Goal: Navigation & Orientation: Find specific page/section

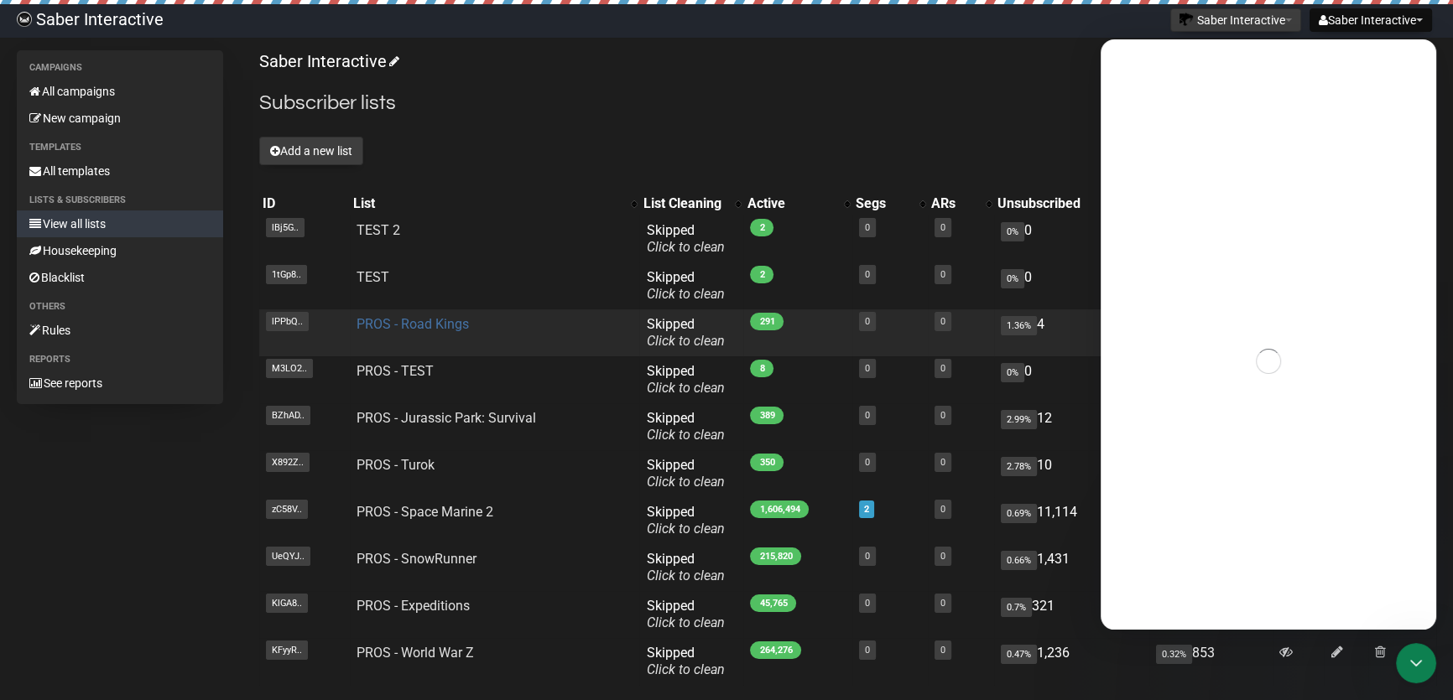
click at [414, 320] on link "PROS - Road Kings" at bounding box center [413, 324] width 112 height 16
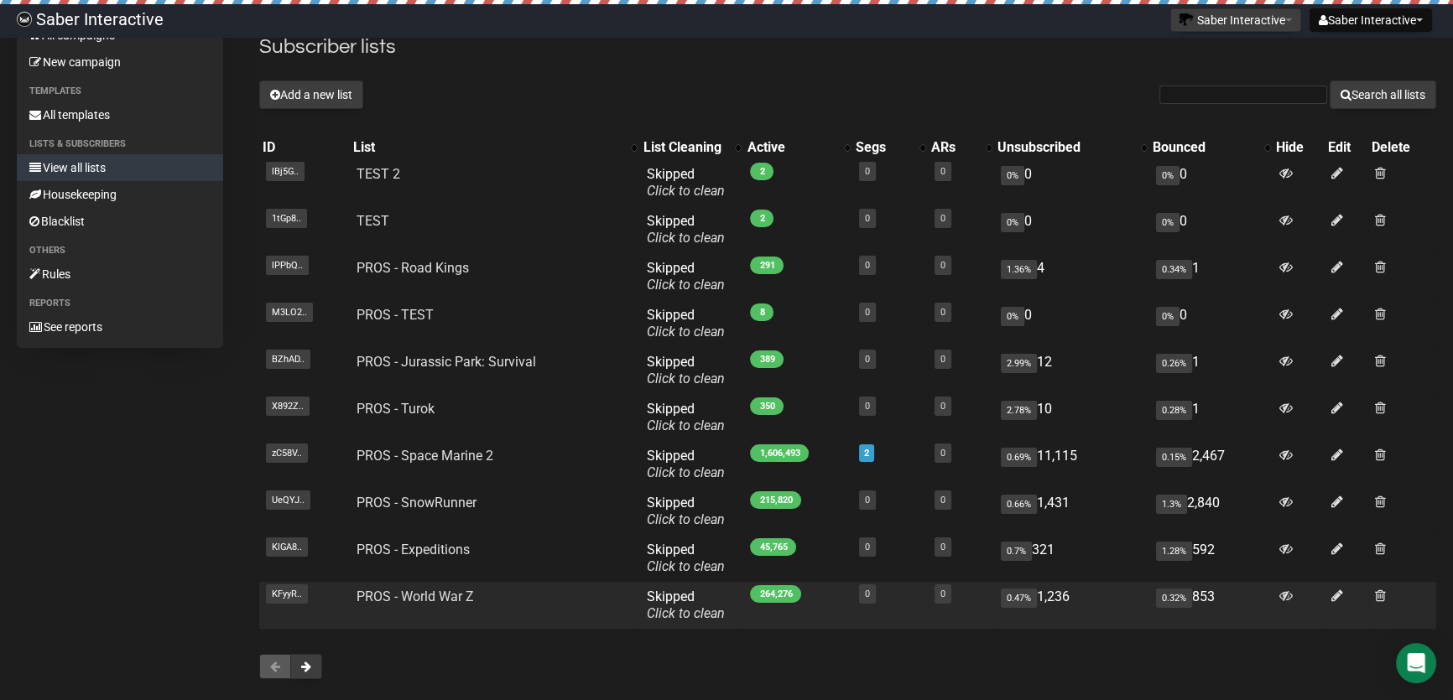
scroll to position [16, 0]
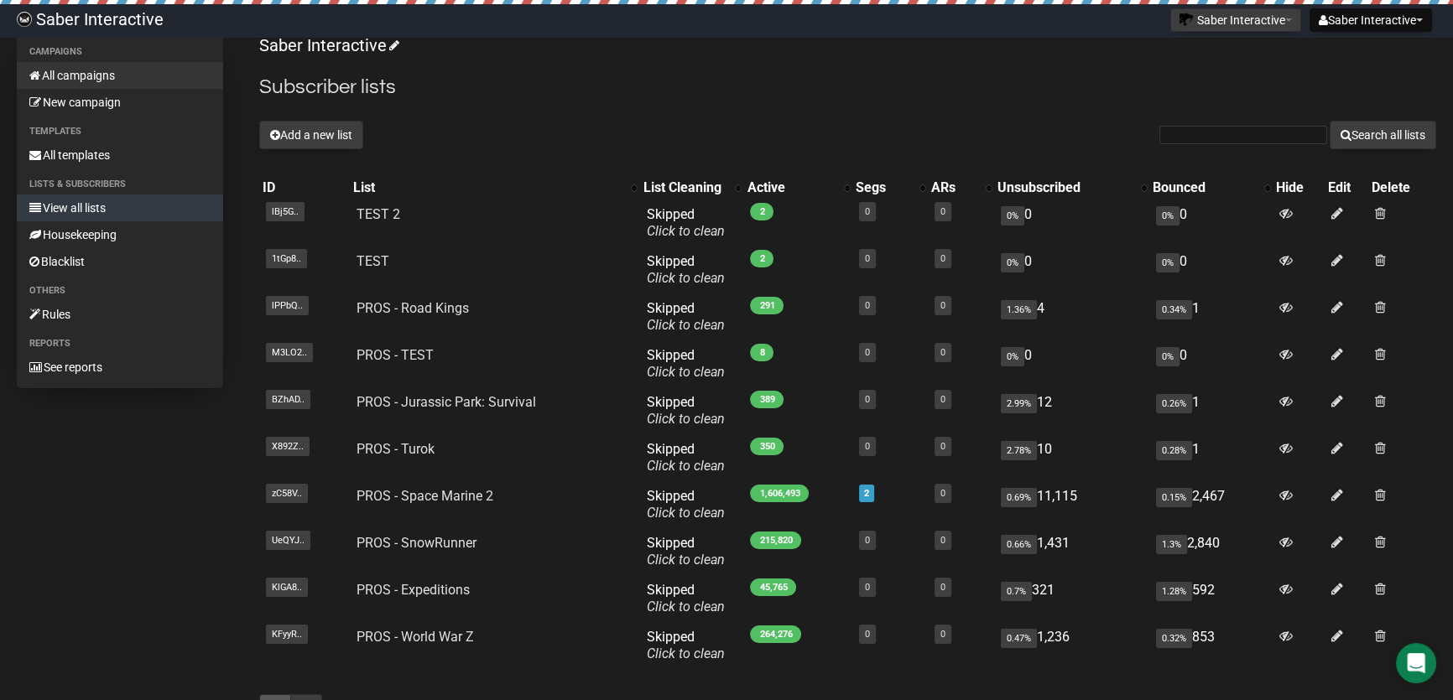
click at [109, 75] on link "All campaigns" at bounding box center [120, 75] width 206 height 27
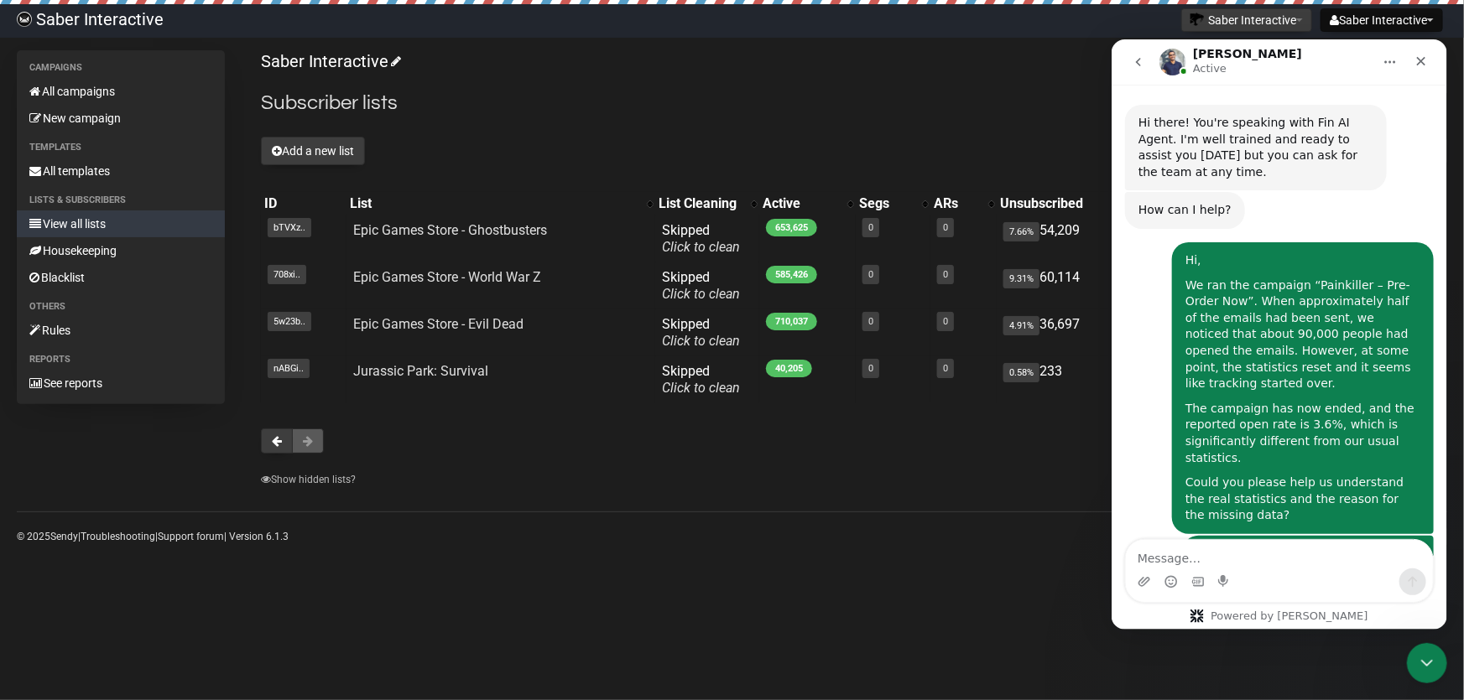
scroll to position [4513, 0]
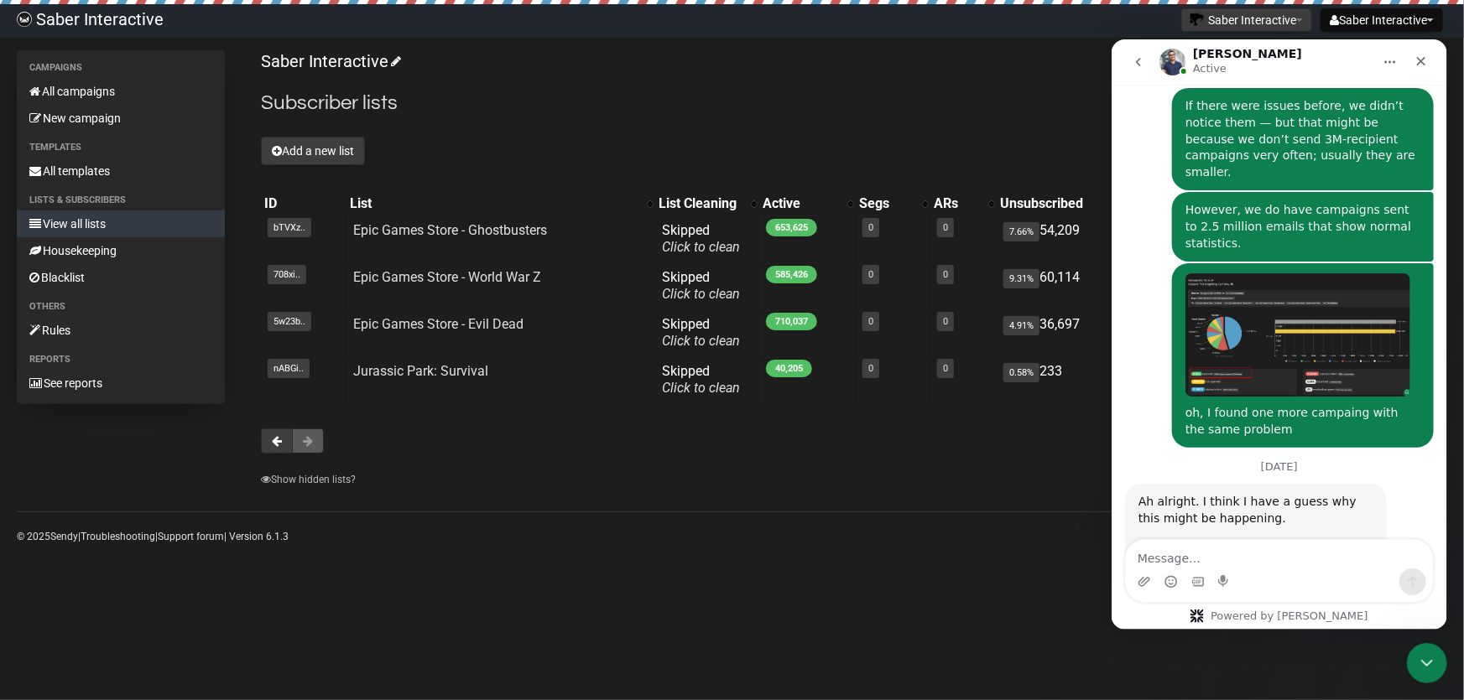
click at [74, 221] on link "View all lists" at bounding box center [121, 224] width 208 height 27
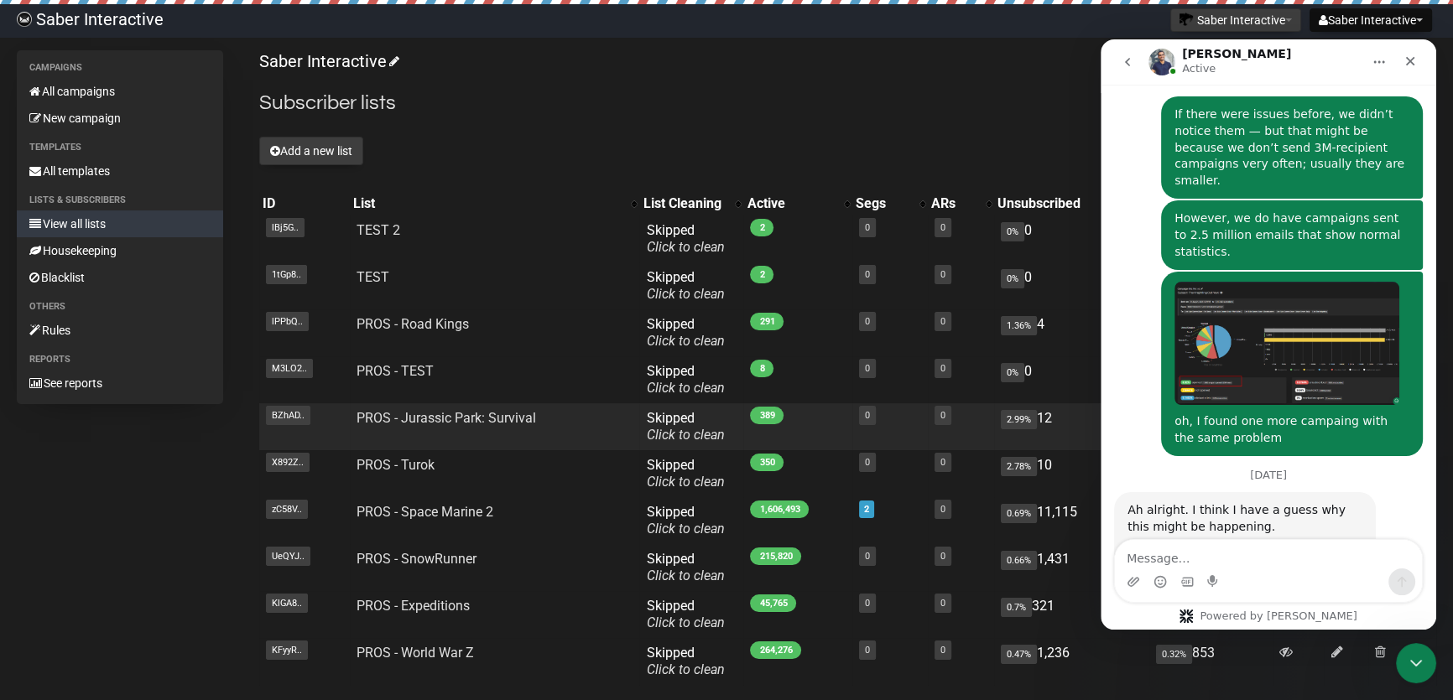
scroll to position [4513, 0]
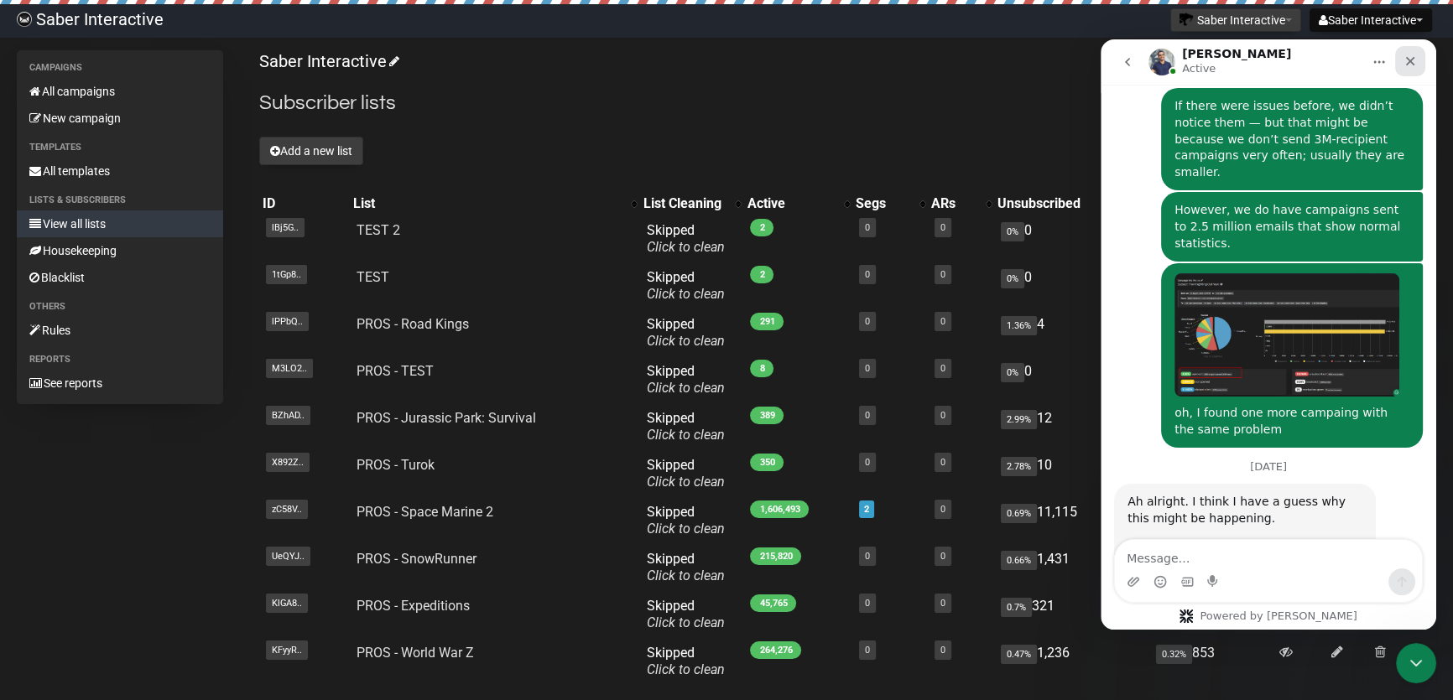
click at [1410, 65] on icon "Close" at bounding box center [1409, 61] width 13 height 13
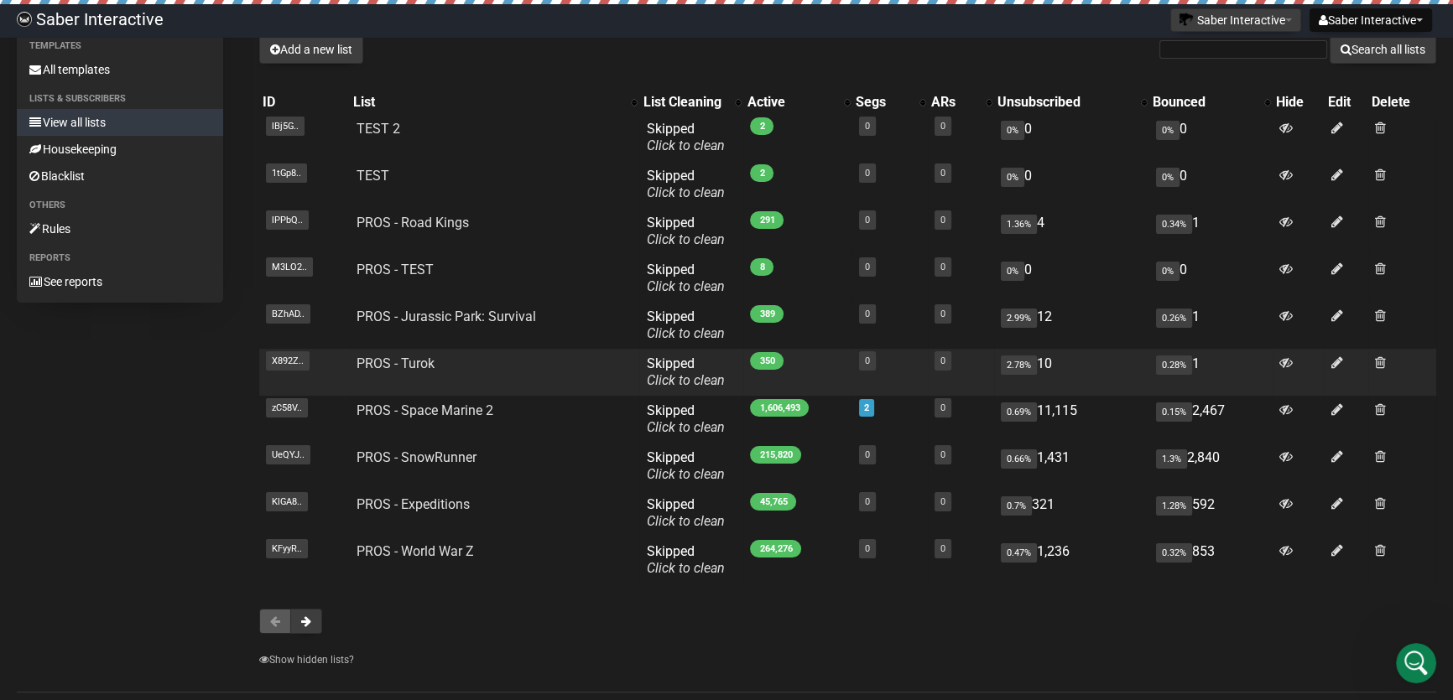
scroll to position [75, 0]
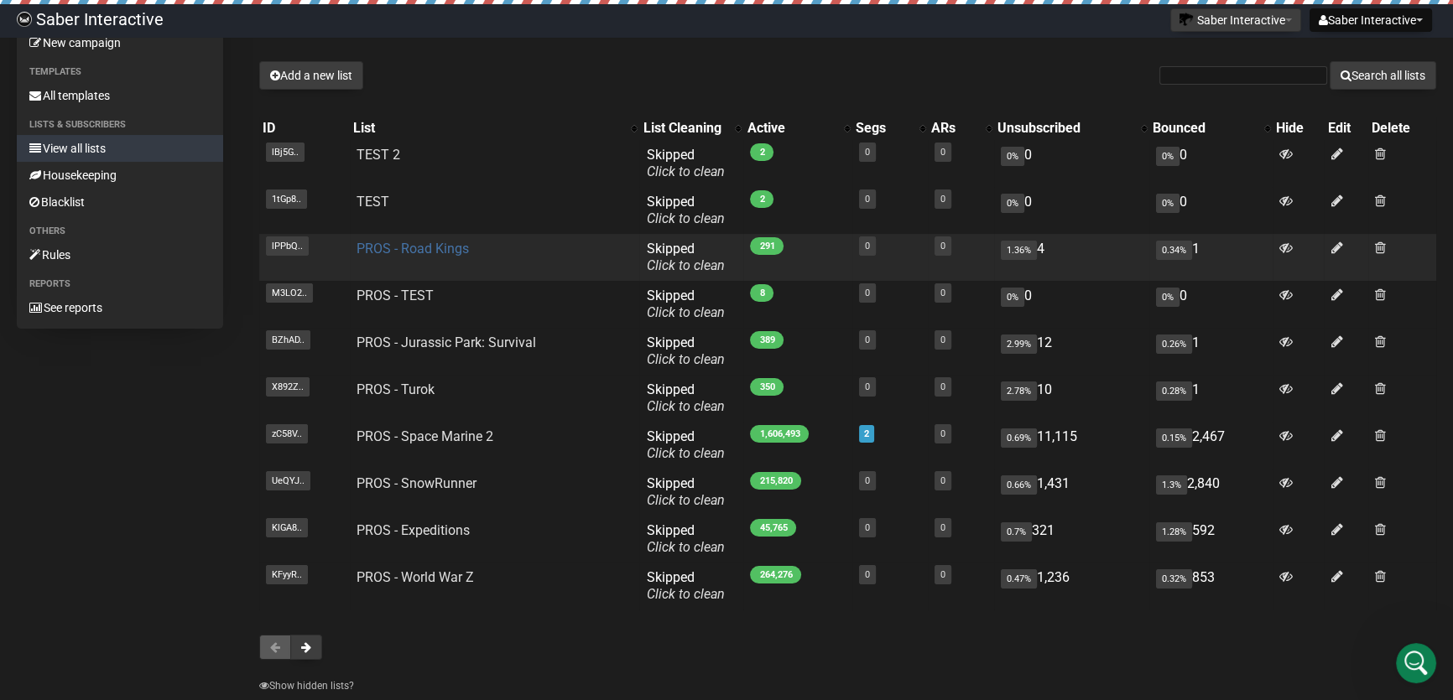
click at [445, 246] on link "PROS - Road Kings" at bounding box center [413, 249] width 112 height 16
